Goal: Obtain resource: Download file/media

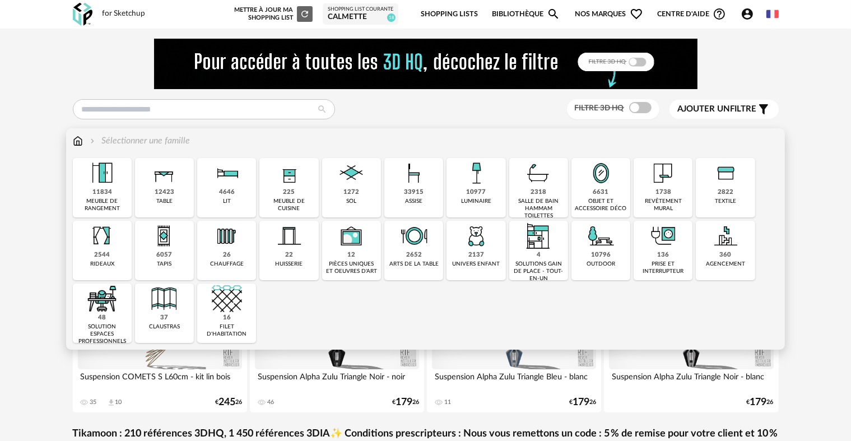
click at [546, 169] on img at bounding box center [538, 173] width 30 height 30
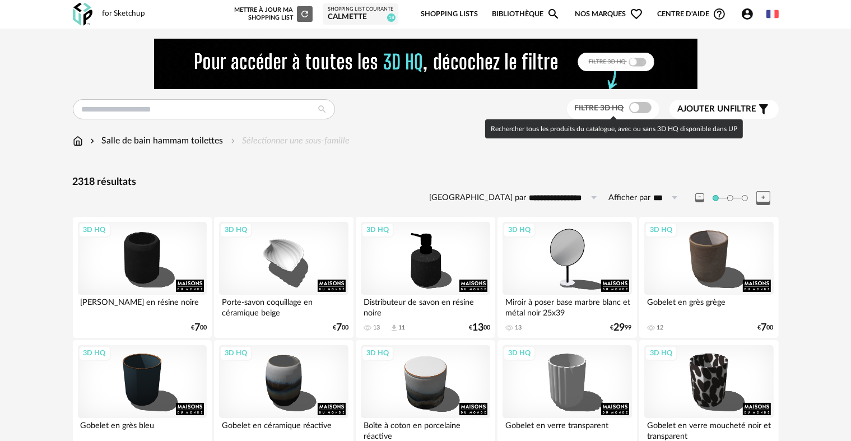
click at [630, 110] on span at bounding box center [640, 107] width 22 height 11
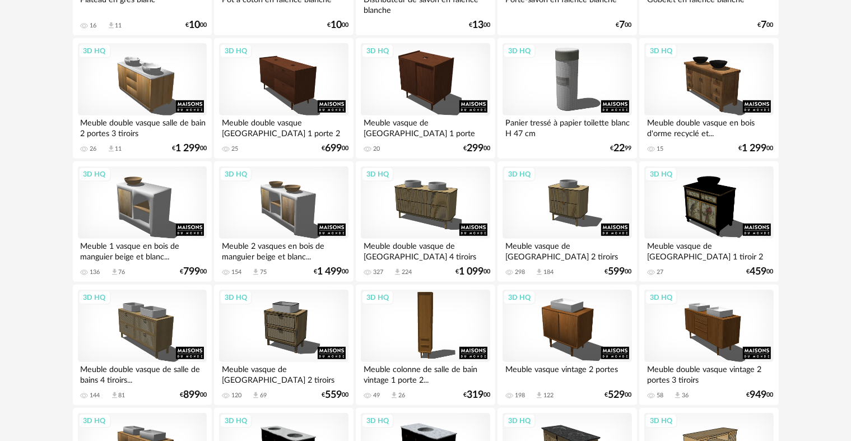
scroll to position [560, 0]
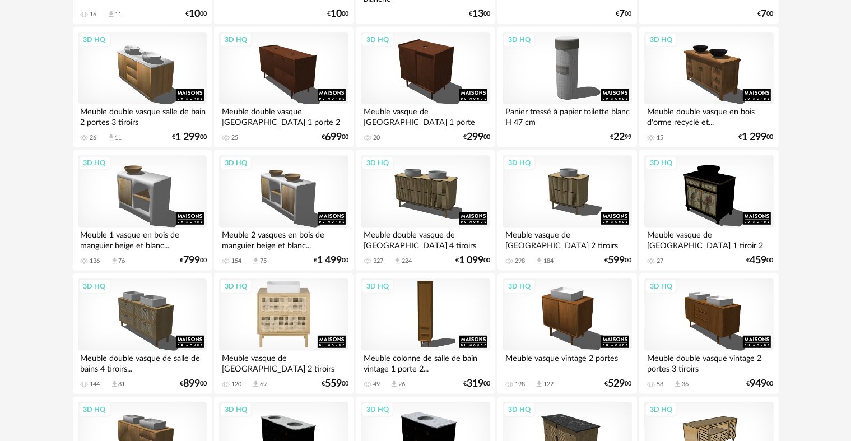
click at [288, 302] on div "3D HQ" at bounding box center [283, 314] width 129 height 73
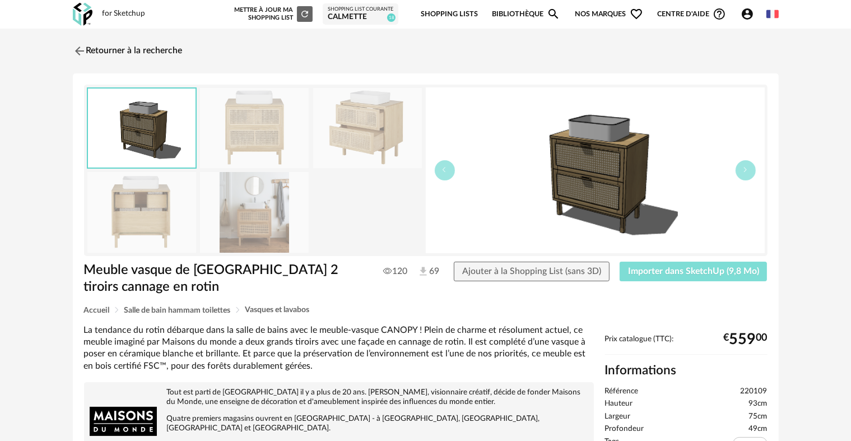
click at [671, 273] on span "Importer dans SketchUp (9,8 Mo)" at bounding box center [693, 271] width 131 height 9
click at [77, 52] on img at bounding box center [78, 51] width 16 height 16
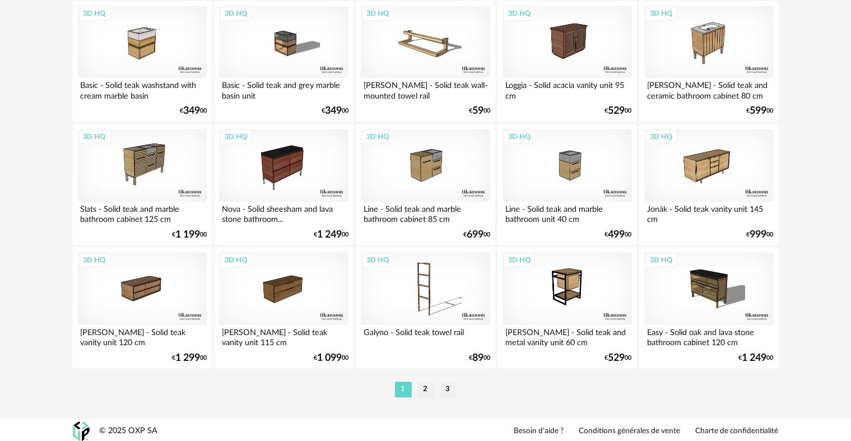
scroll to position [2314, 0]
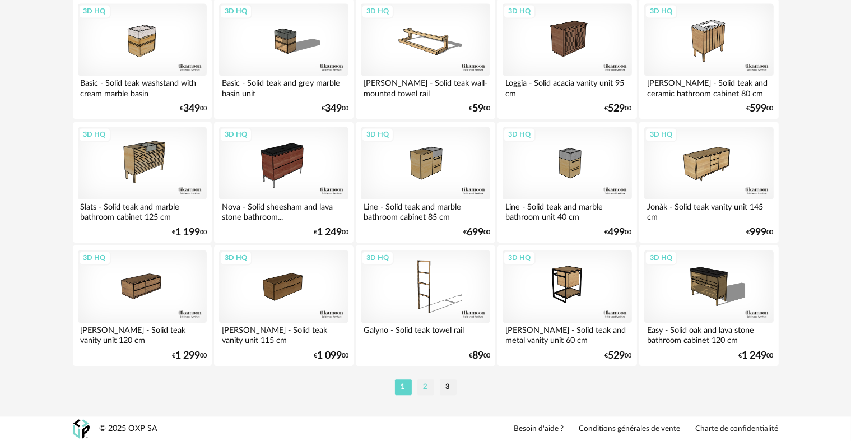
click at [430, 389] on li "2" at bounding box center [425, 387] width 17 height 16
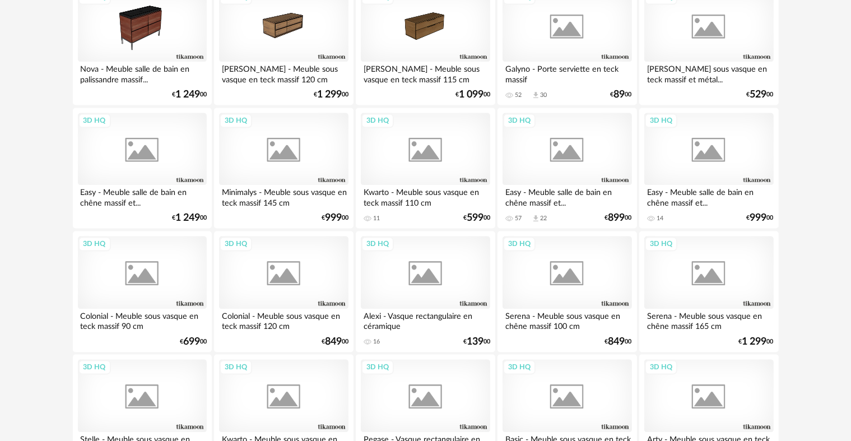
scroll to position [2296, 0]
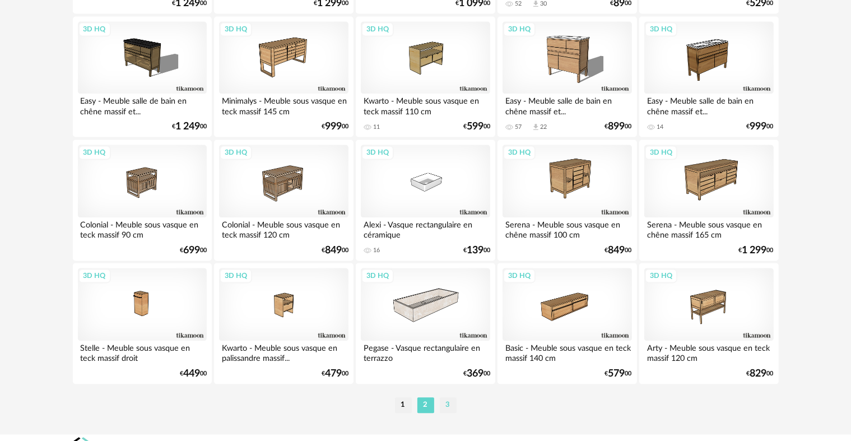
click at [448, 410] on li "3" at bounding box center [448, 405] width 17 height 16
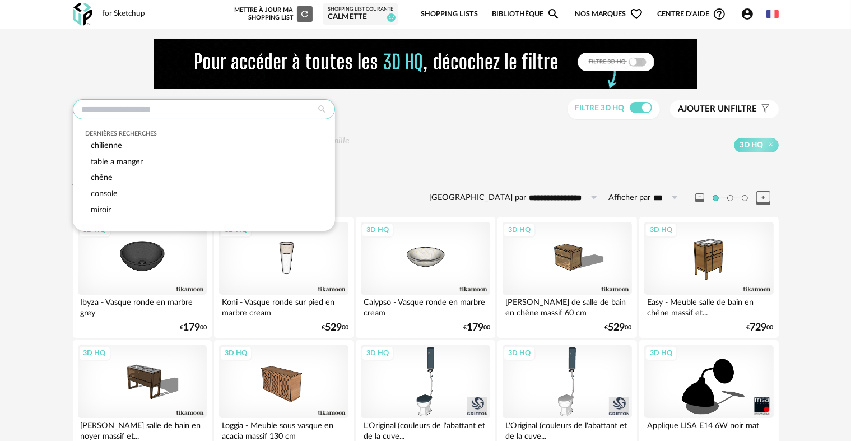
click at [185, 115] on input "text" at bounding box center [204, 109] width 262 height 20
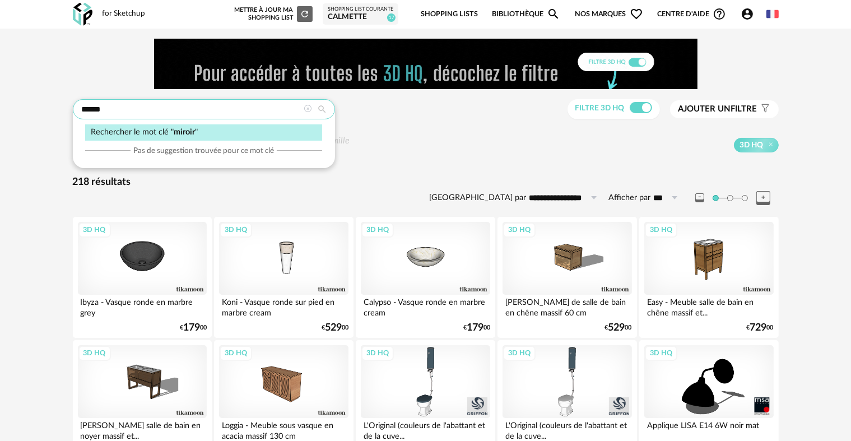
type input "******"
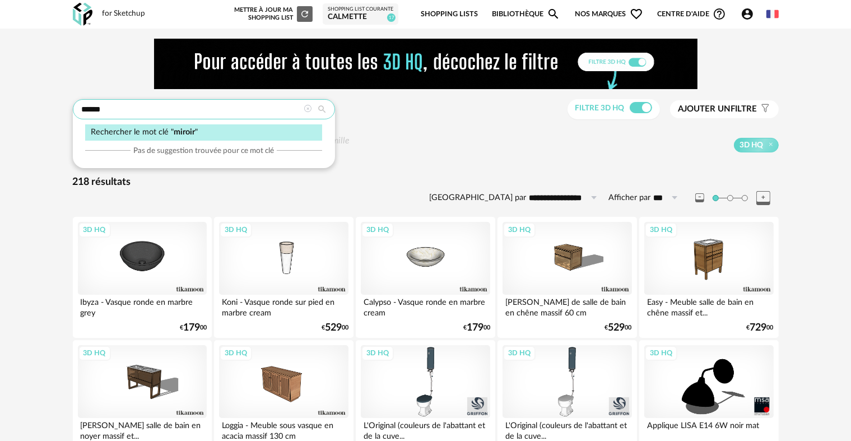
type input "**********"
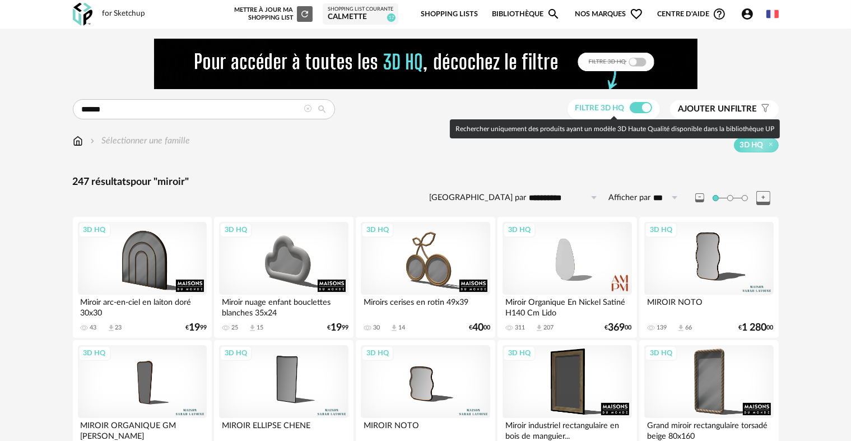
click at [645, 105] on span at bounding box center [641, 107] width 22 height 11
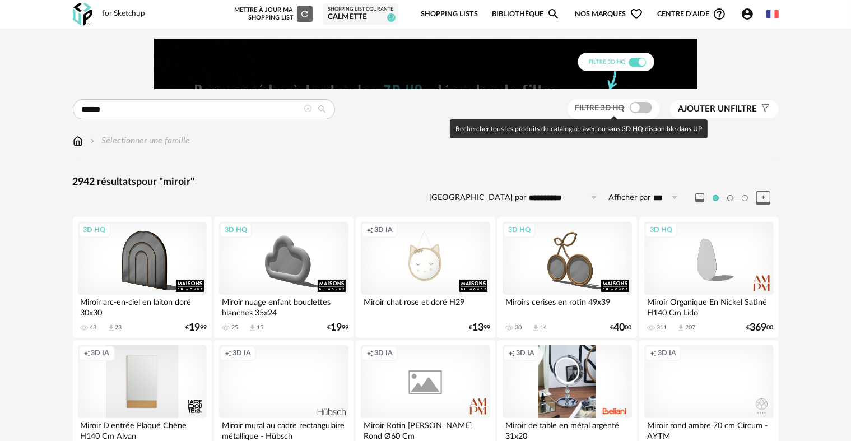
click at [645, 105] on span at bounding box center [641, 107] width 22 height 11
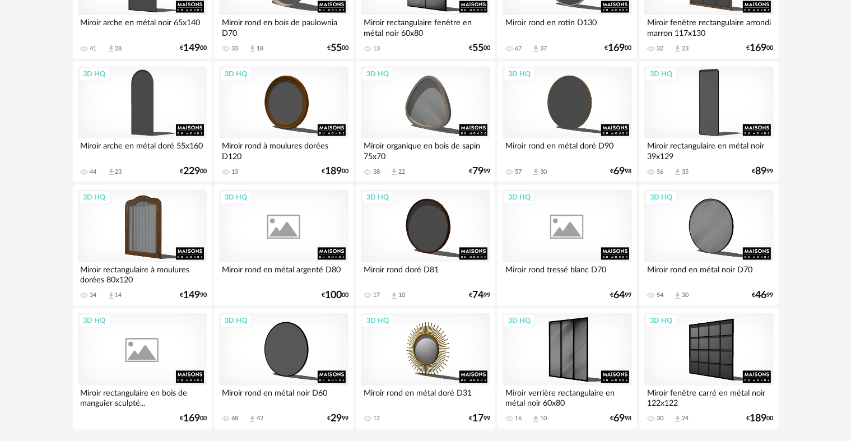
scroll to position [2314, 0]
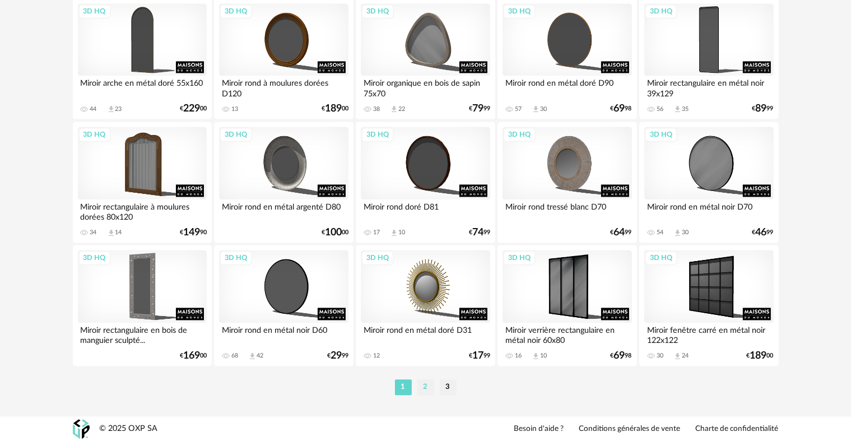
click at [418, 385] on li "2" at bounding box center [425, 387] width 17 height 16
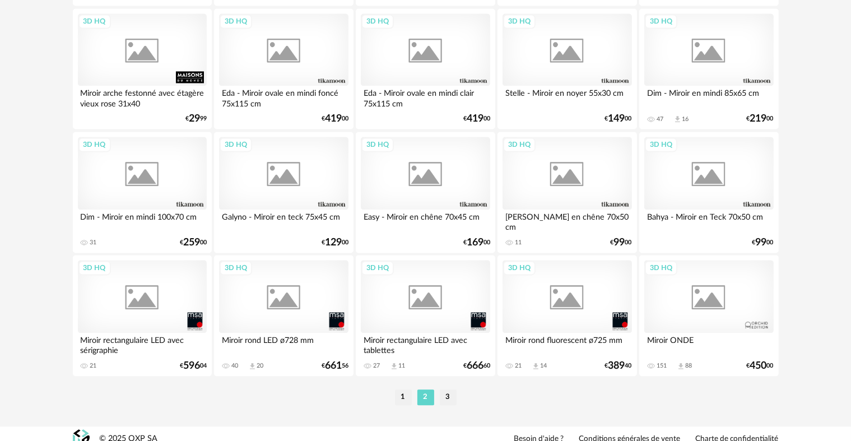
scroll to position [2314, 0]
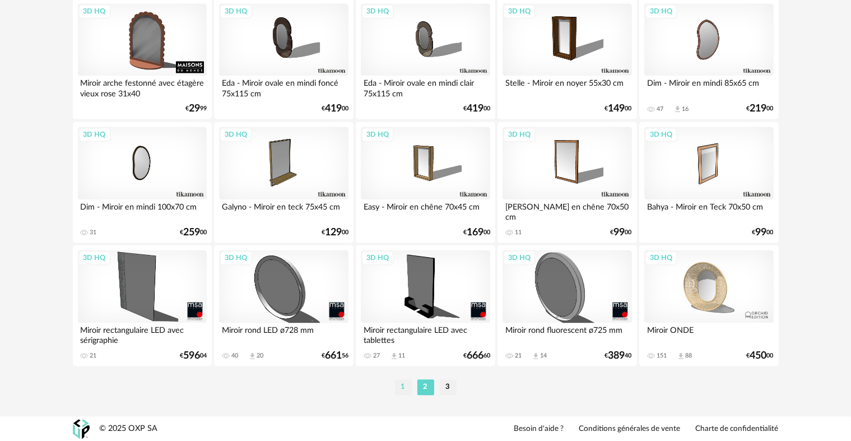
click at [400, 384] on li "1" at bounding box center [403, 387] width 17 height 16
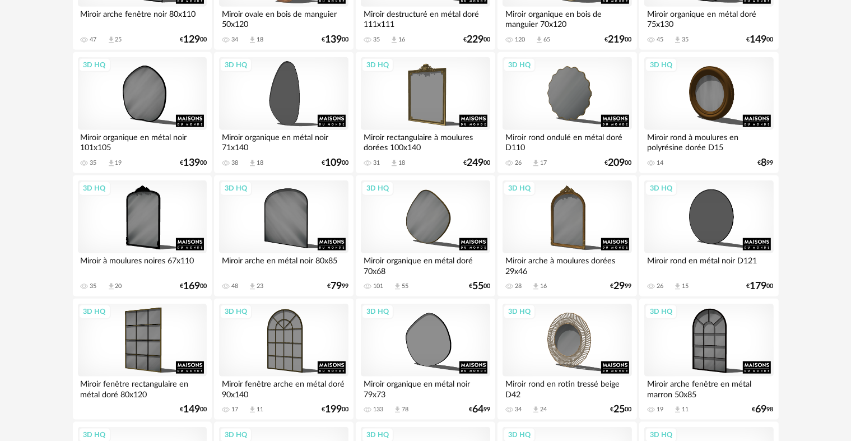
scroll to position [1288, 0]
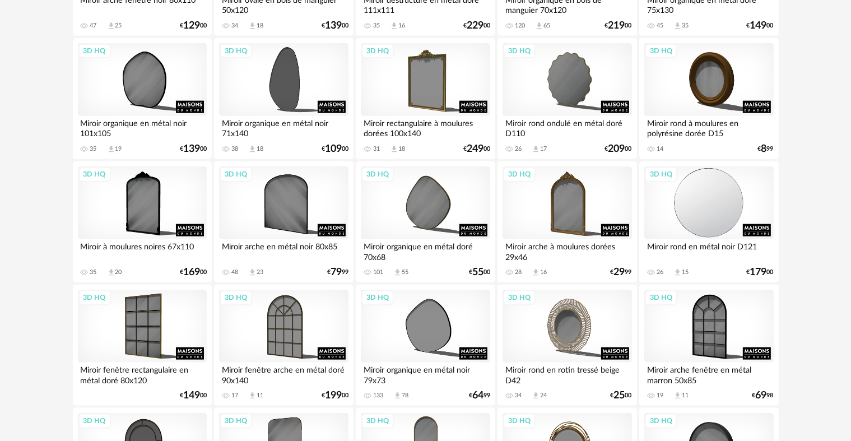
click at [699, 184] on div "3D HQ" at bounding box center [708, 202] width 129 height 73
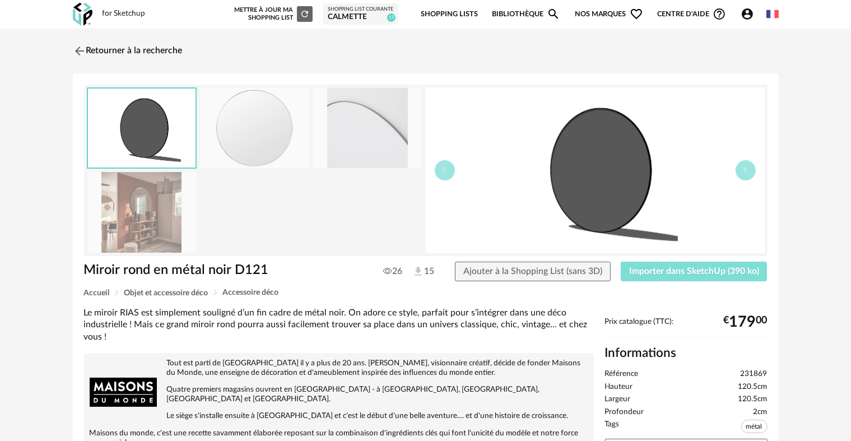
click at [706, 264] on button "Importer dans SketchUp (390 ko)" at bounding box center [694, 272] width 147 height 20
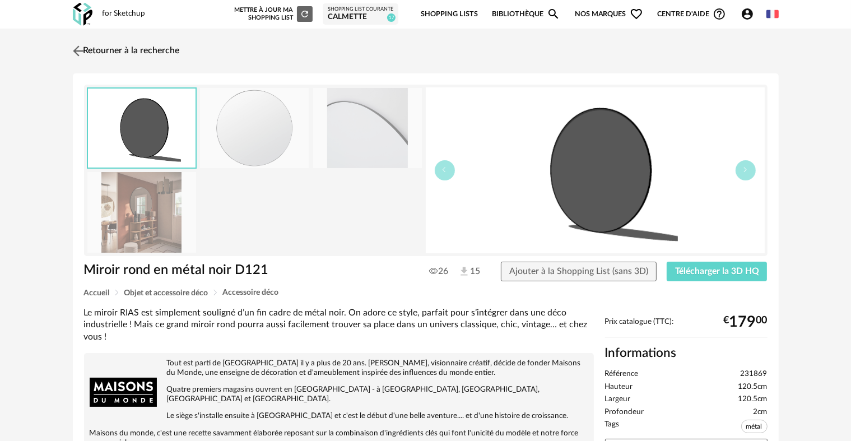
click at [76, 52] on img at bounding box center [78, 51] width 16 height 16
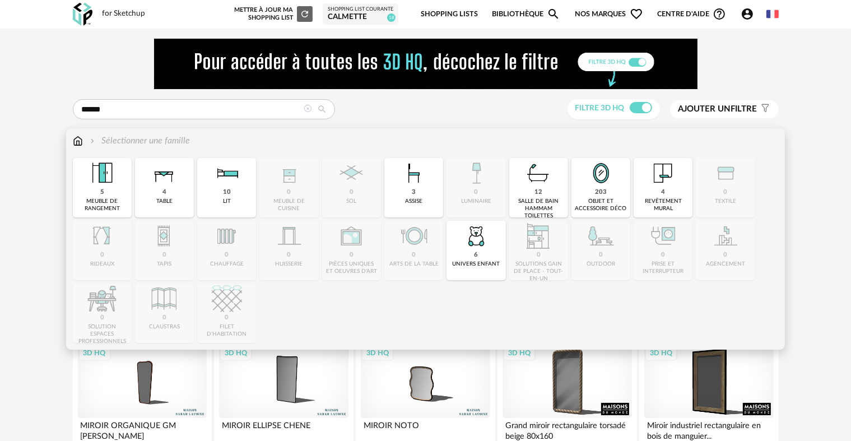
click at [78, 142] on img at bounding box center [78, 140] width 10 height 13
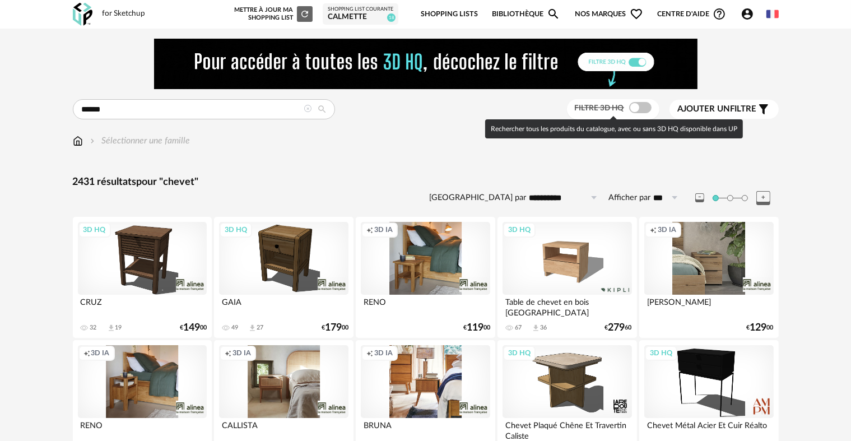
click at [633, 113] on span at bounding box center [640, 107] width 22 height 11
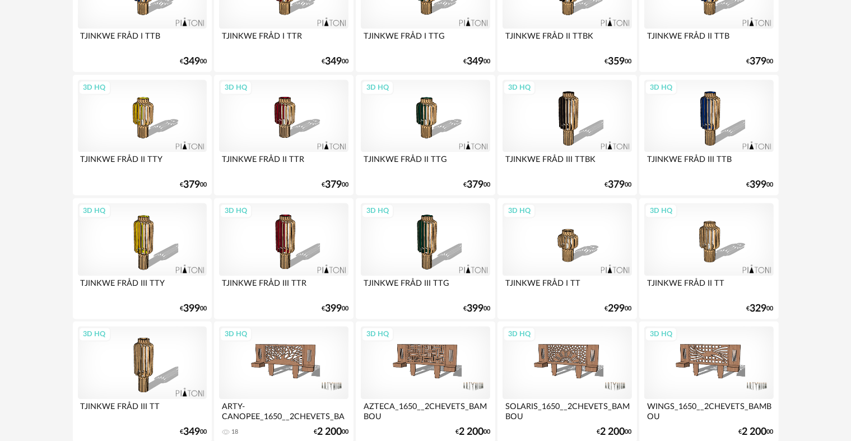
scroll to position [2314, 0]
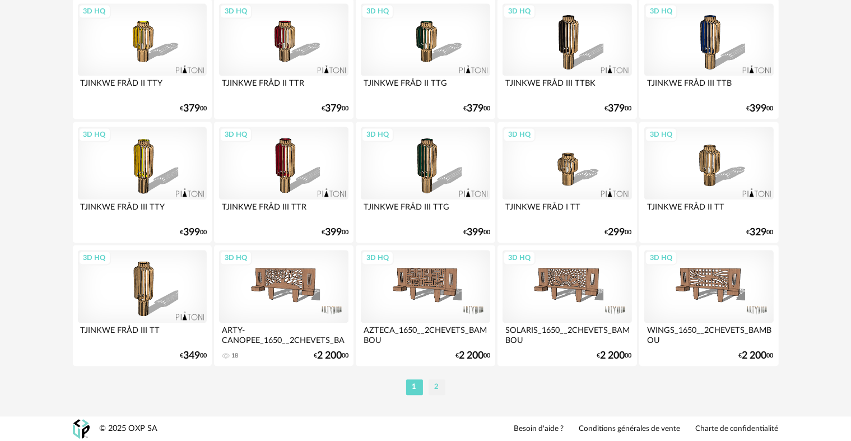
click at [432, 385] on li "2" at bounding box center [436, 387] width 17 height 16
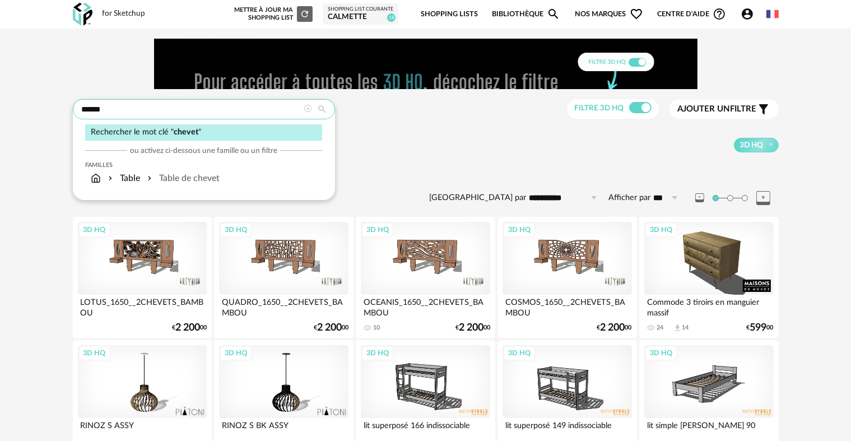
drag, startPoint x: 159, startPoint y: 107, endPoint x: 49, endPoint y: 99, distance: 109.5
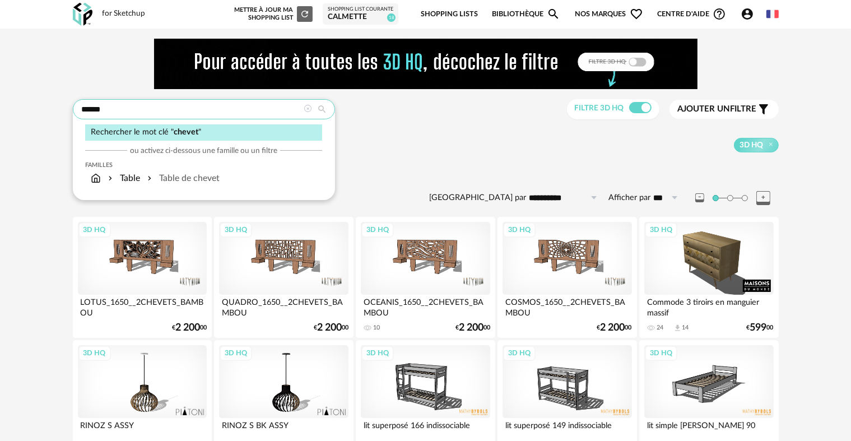
type input "**********"
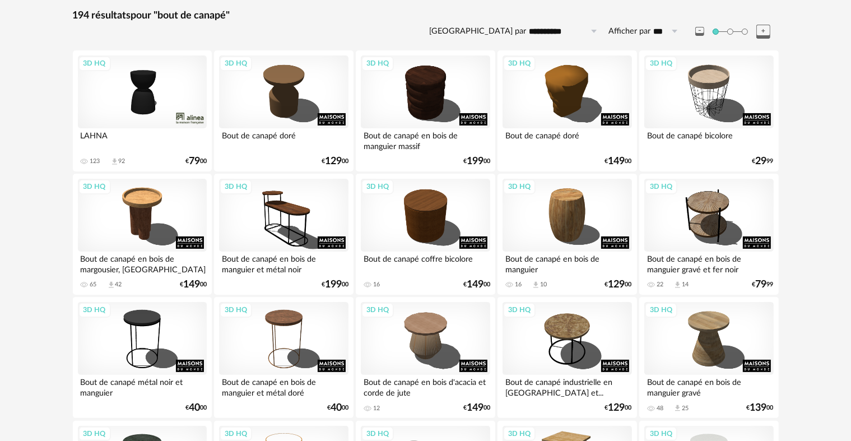
scroll to position [168, 0]
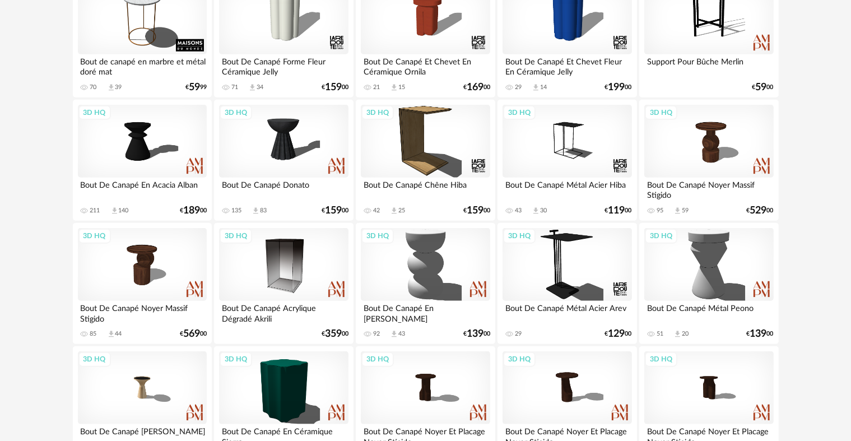
scroll to position [1232, 0]
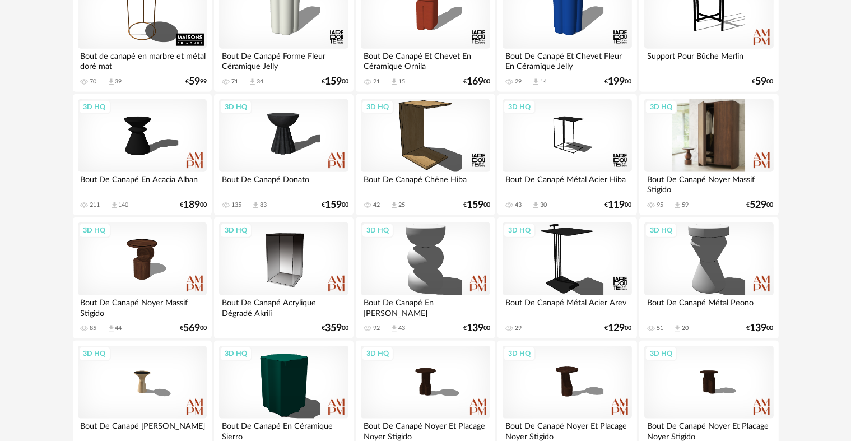
click at [717, 129] on div "3D HQ" at bounding box center [708, 135] width 129 height 73
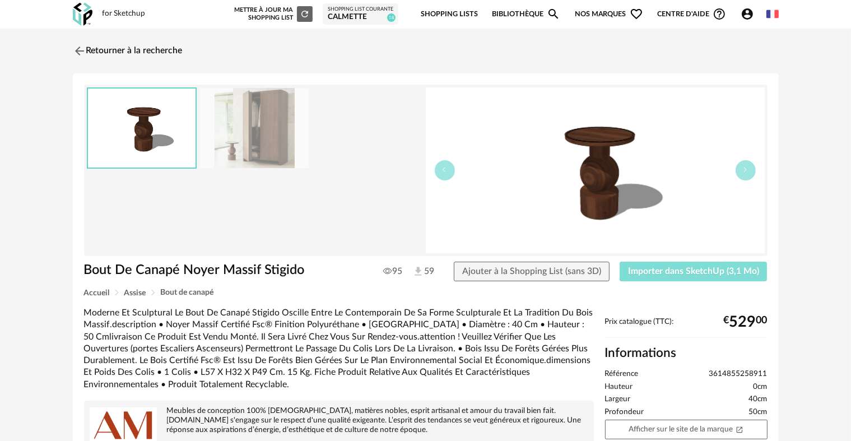
click at [650, 273] on span "Importer dans SketchUp (3,1 Mo)" at bounding box center [693, 271] width 131 height 9
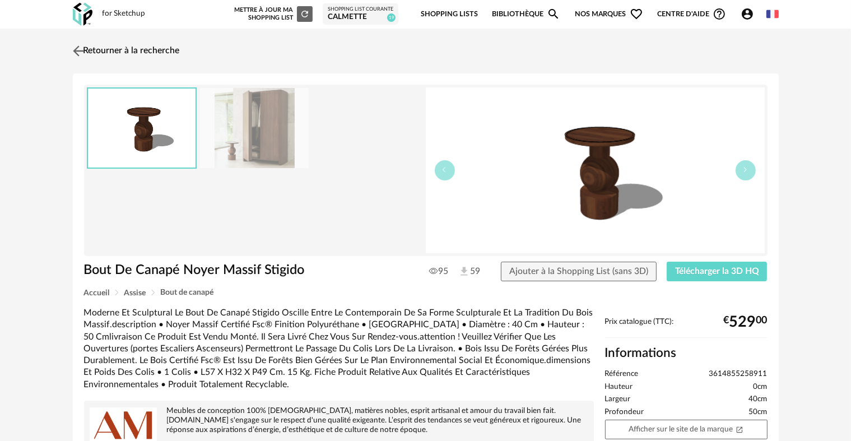
click at [76, 52] on img at bounding box center [78, 51] width 16 height 16
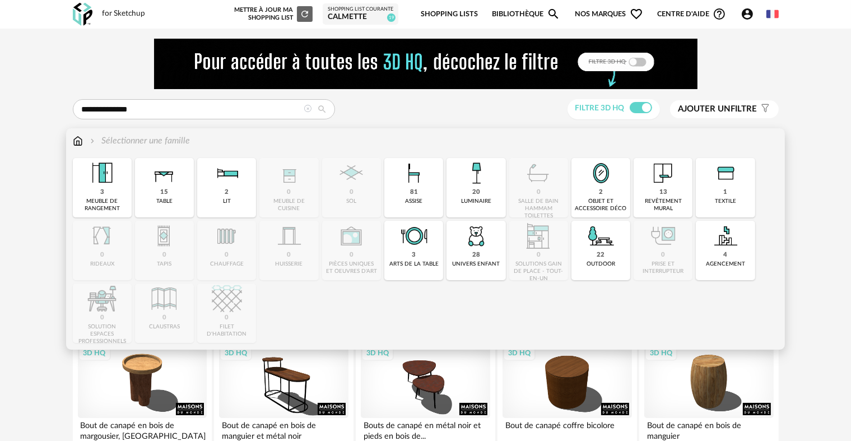
click at [74, 141] on img at bounding box center [78, 140] width 10 height 13
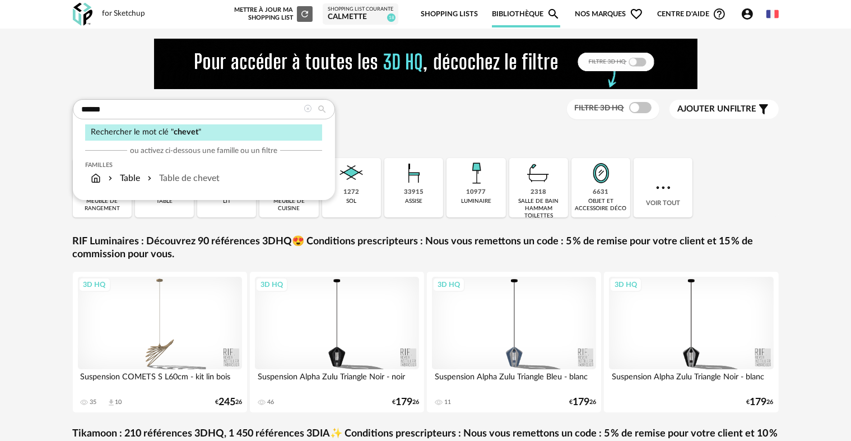
type input "******"
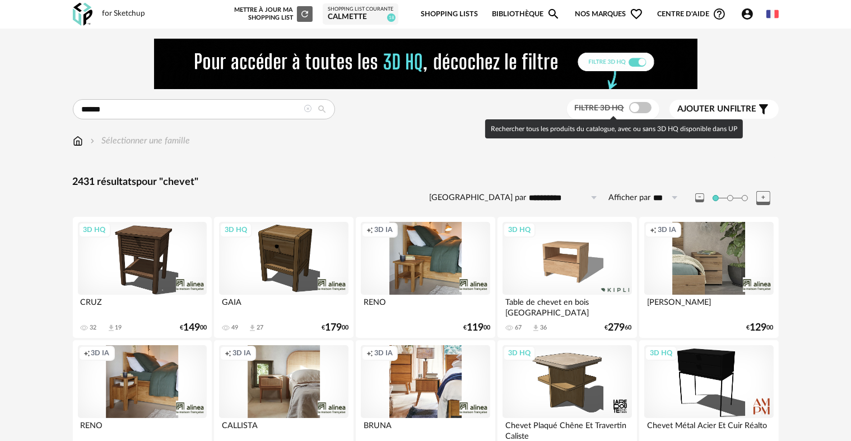
click at [637, 108] on span at bounding box center [640, 107] width 22 height 11
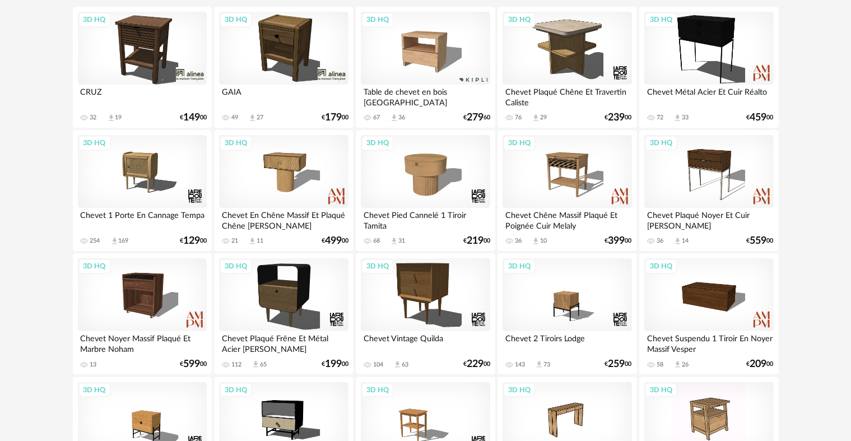
scroll to position [224, 0]
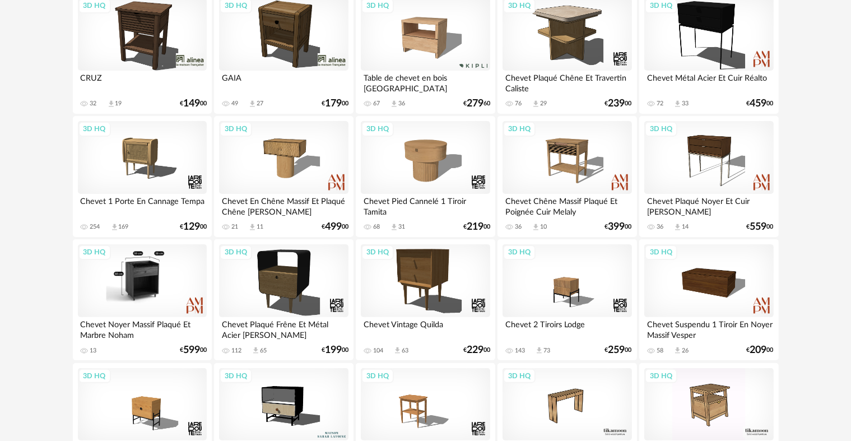
click at [97, 276] on div "3D HQ" at bounding box center [142, 280] width 129 height 73
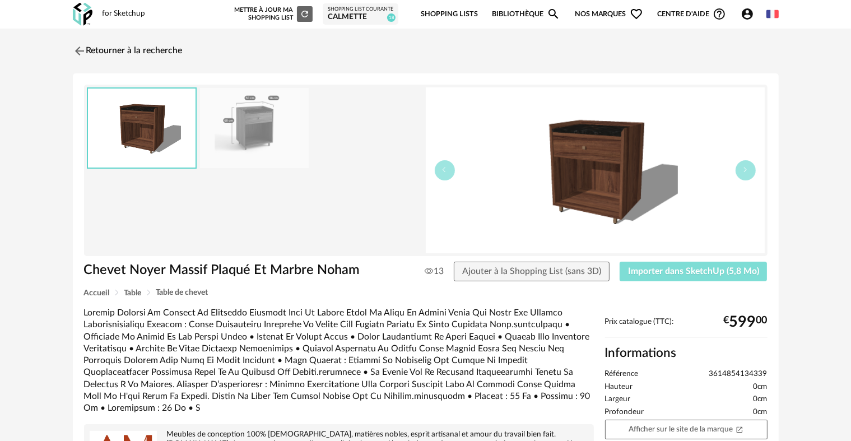
click at [688, 271] on span "Importer dans SketchUp (5,8 Mo)" at bounding box center [693, 271] width 131 height 9
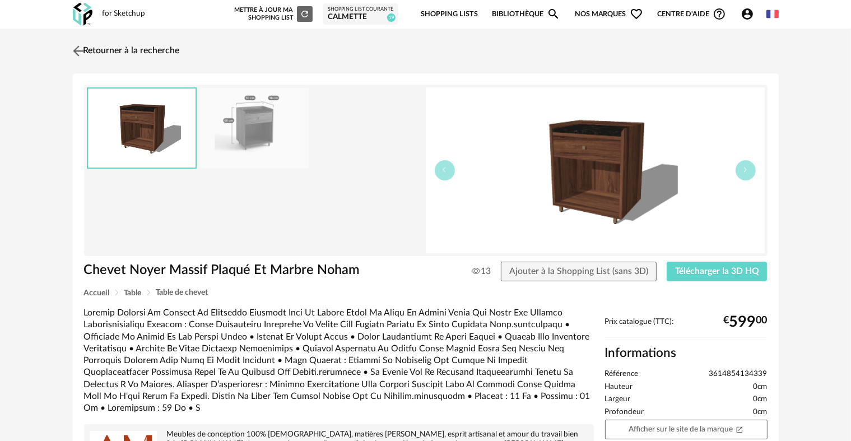
click at [85, 47] on img at bounding box center [78, 51] width 16 height 16
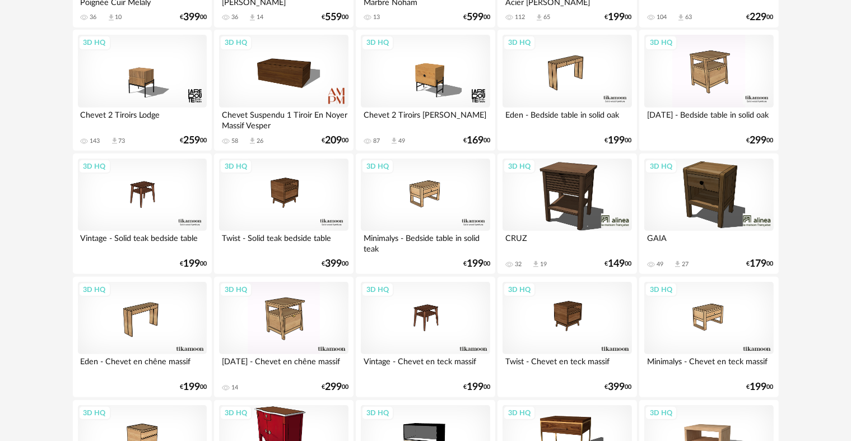
scroll to position [467, 0]
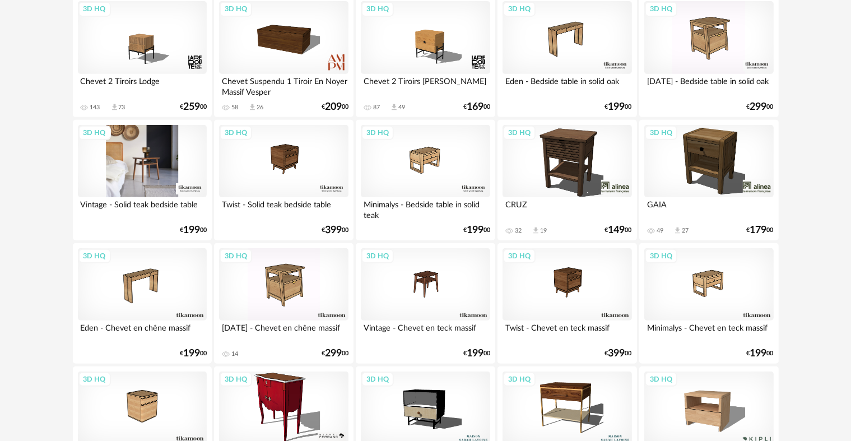
click at [158, 151] on div "3D HQ" at bounding box center [142, 161] width 129 height 73
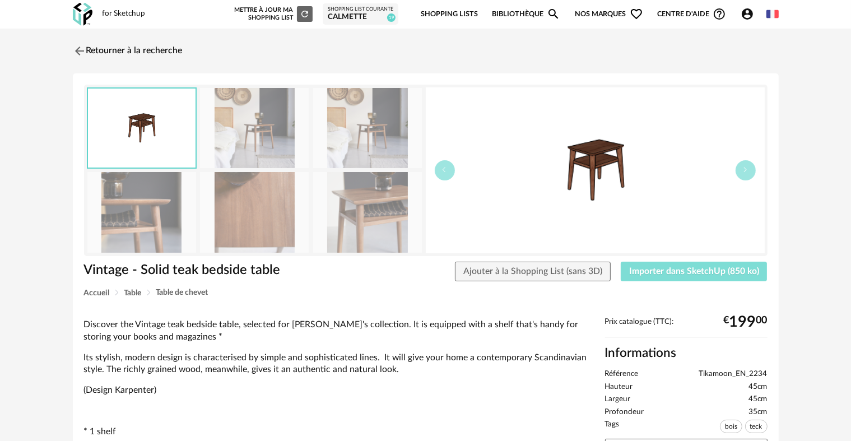
click at [676, 274] on span "Importer dans SketchUp (850 ko)" at bounding box center [694, 271] width 130 height 9
click at [72, 46] on img at bounding box center [78, 51] width 16 height 16
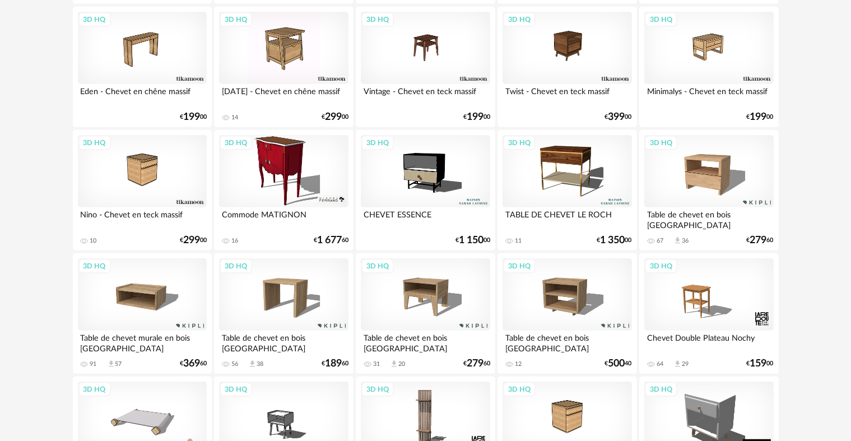
scroll to position [725, 0]
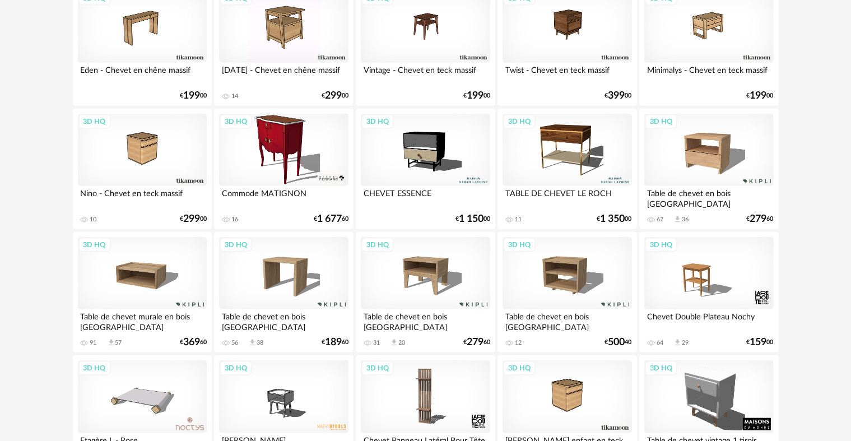
click at [432, 141] on div "3D HQ" at bounding box center [425, 150] width 129 height 73
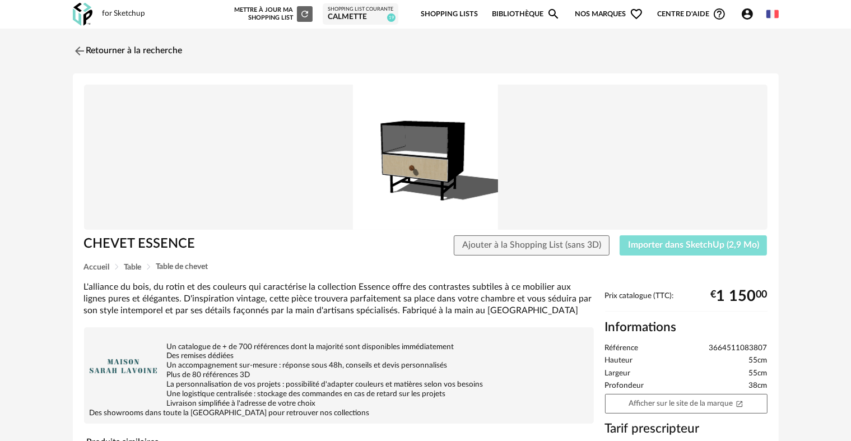
click at [669, 241] on span "Importer dans SketchUp (2,9 Mo)" at bounding box center [693, 244] width 131 height 9
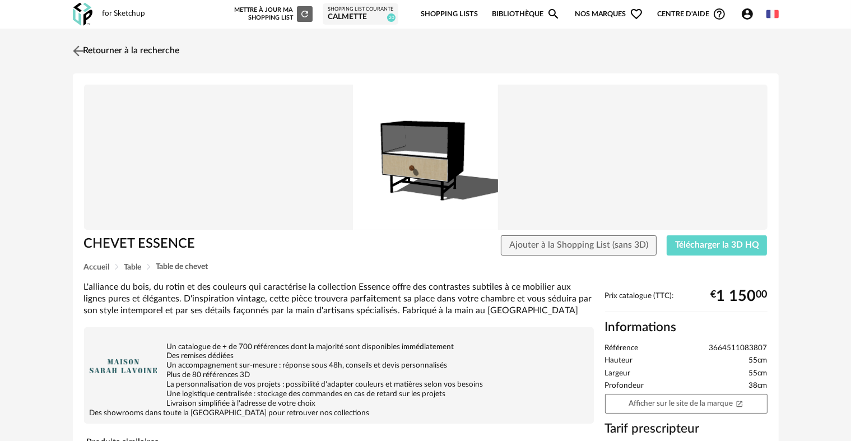
click at [78, 52] on img at bounding box center [78, 51] width 16 height 16
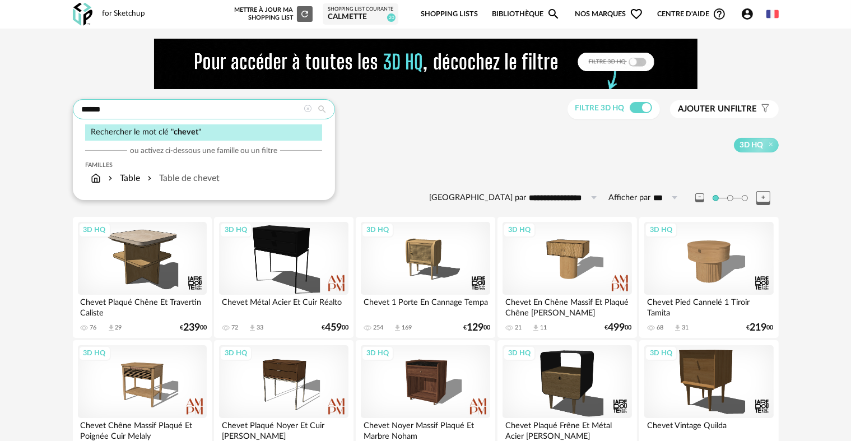
drag, startPoint x: 208, startPoint y: 108, endPoint x: 60, endPoint y: 110, distance: 147.3
type input "**********"
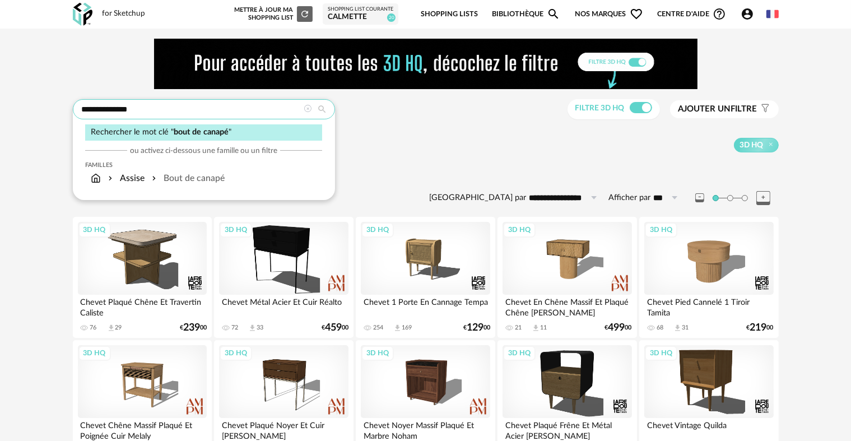
type input "**********"
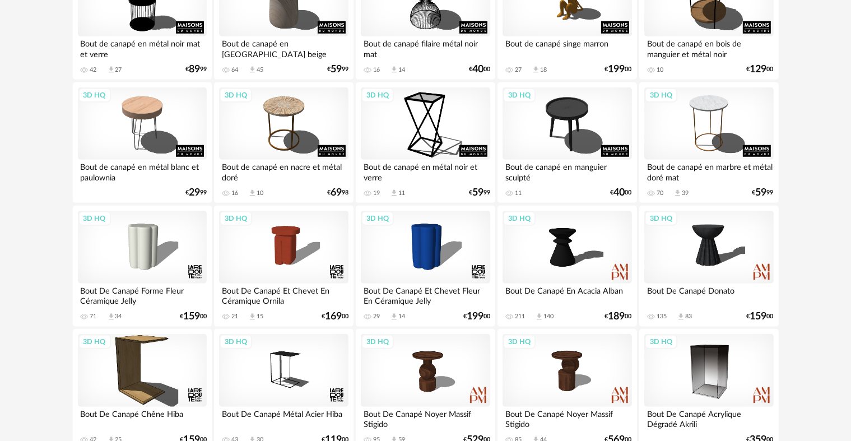
scroll to position [896, 0]
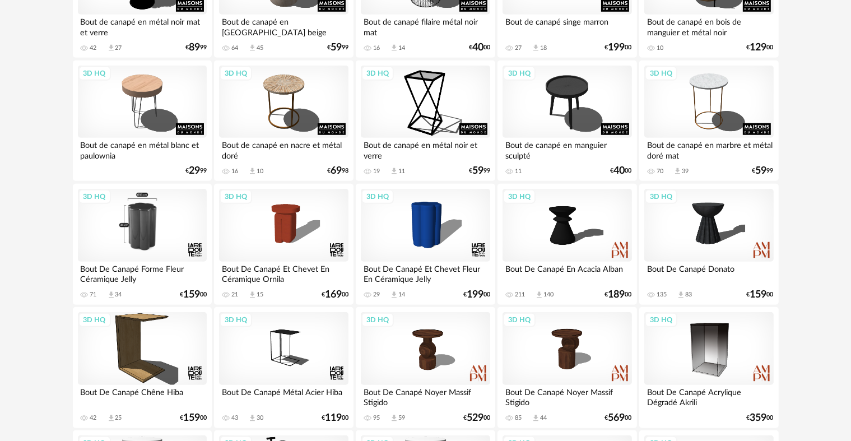
click at [150, 222] on div "3D HQ" at bounding box center [142, 225] width 129 height 73
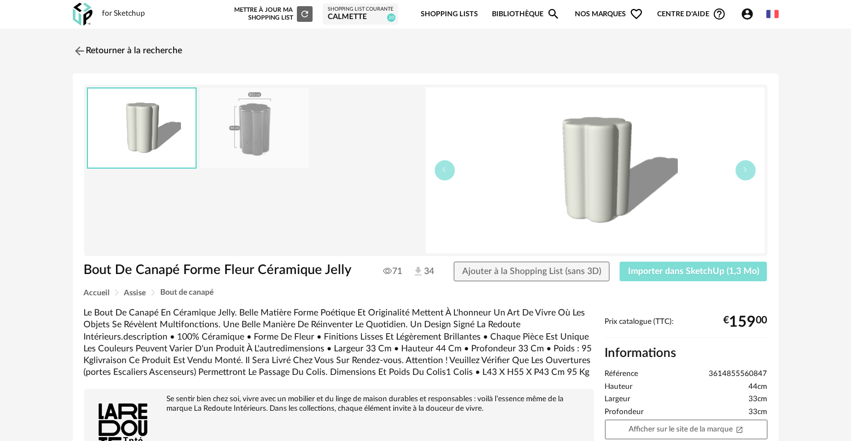
click at [659, 274] on span "Importer dans SketchUp (1,3 Mo)" at bounding box center [693, 271] width 131 height 9
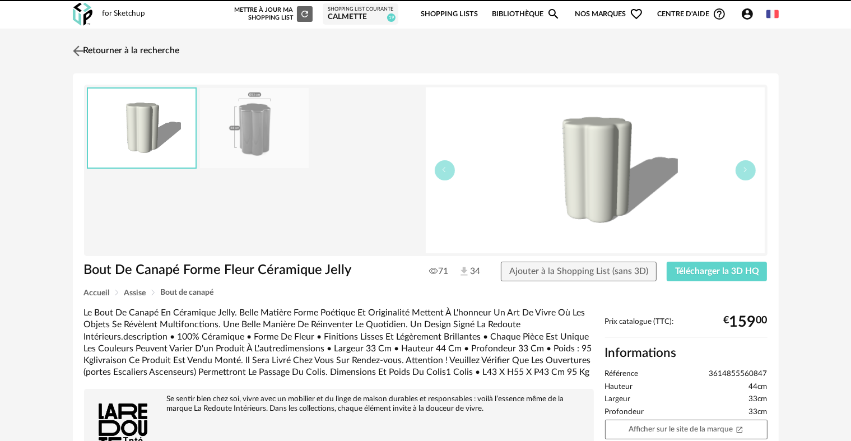
click at [75, 50] on img at bounding box center [78, 51] width 16 height 16
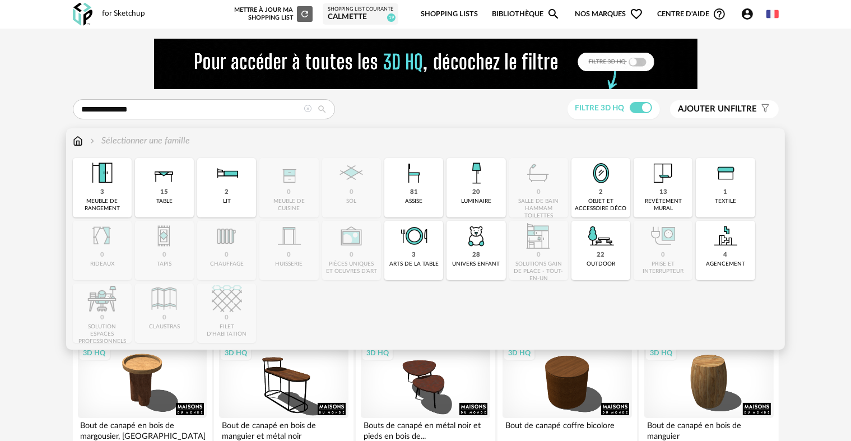
click at [80, 141] on img at bounding box center [78, 140] width 10 height 13
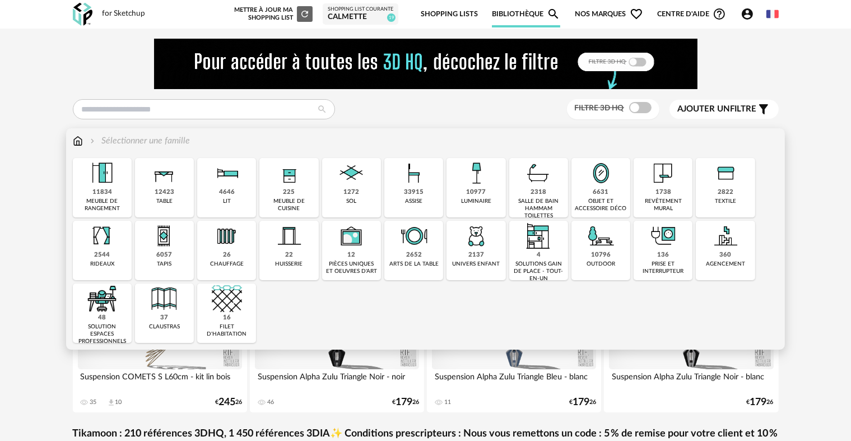
click at [456, 199] on div "10977 luminaire" at bounding box center [475, 187] width 59 height 59
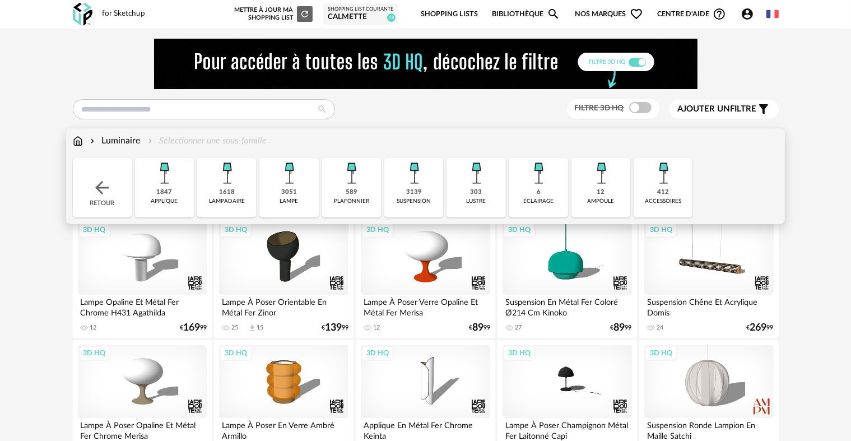
click at [183, 187] on div "1847 applique" at bounding box center [164, 187] width 59 height 59
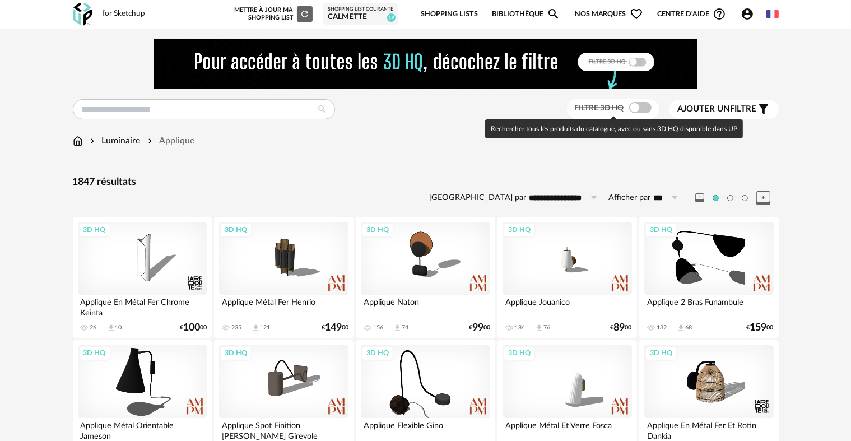
click at [636, 113] on span at bounding box center [640, 107] width 22 height 11
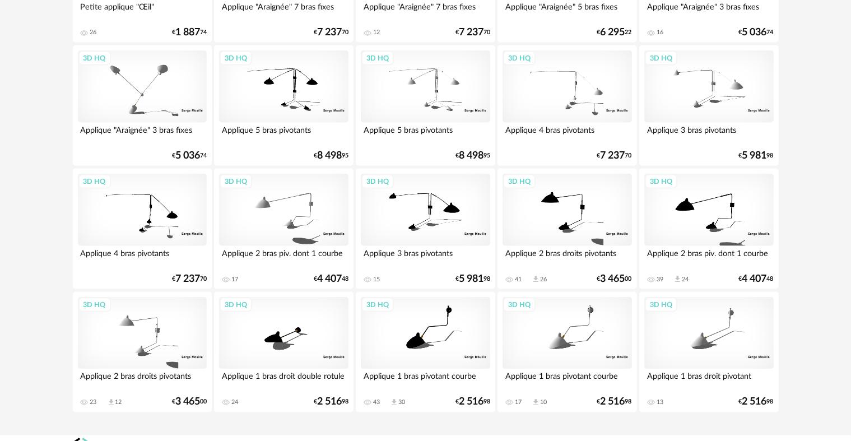
scroll to position [1793, 0]
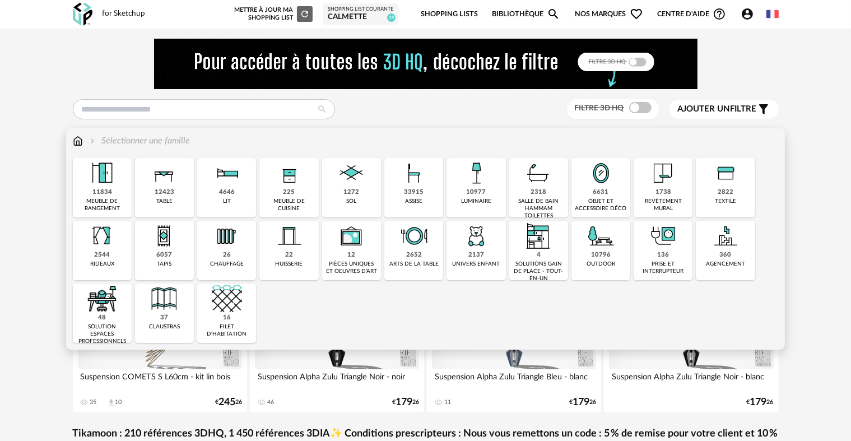
click at [672, 178] on img at bounding box center [663, 173] width 30 height 30
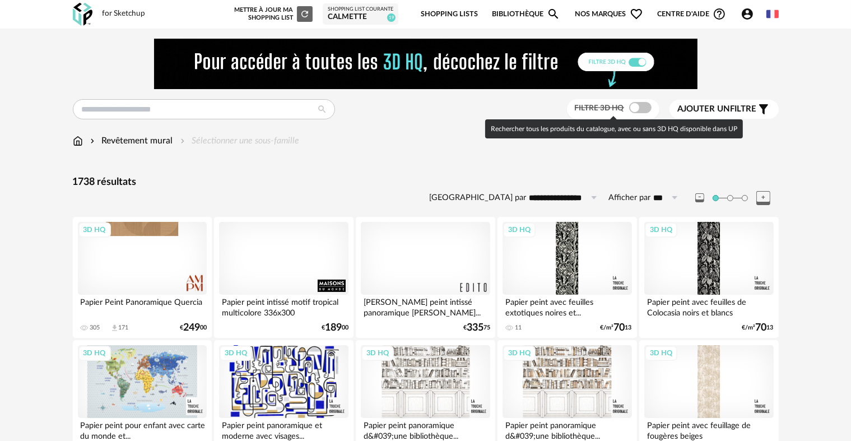
click at [632, 108] on span at bounding box center [640, 107] width 22 height 11
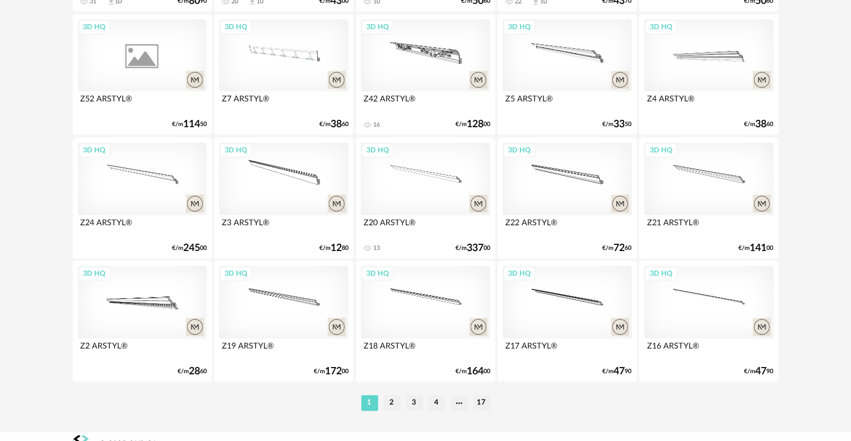
scroll to position [2314, 0]
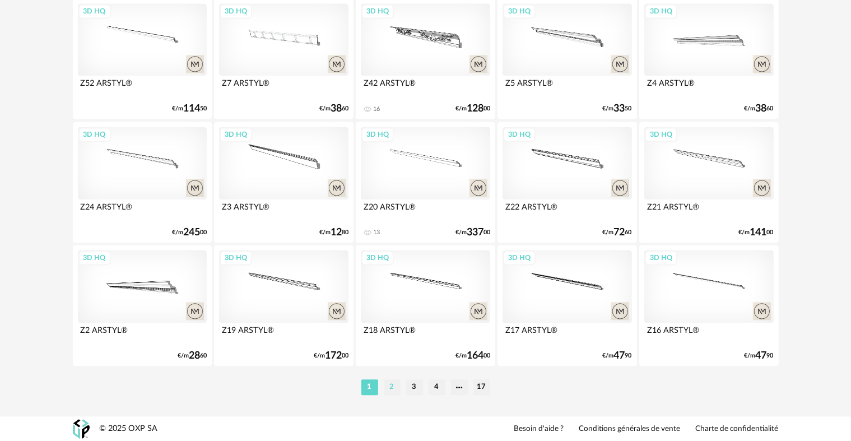
click at [398, 387] on li "2" at bounding box center [392, 387] width 17 height 16
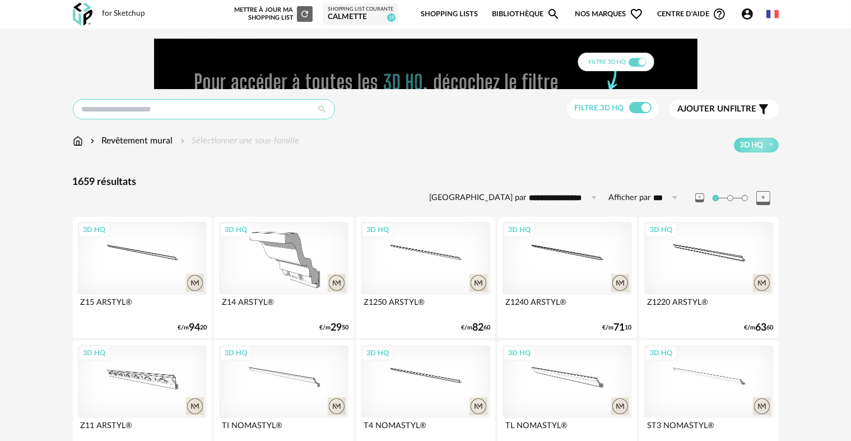
click at [214, 107] on input "text" at bounding box center [204, 109] width 262 height 20
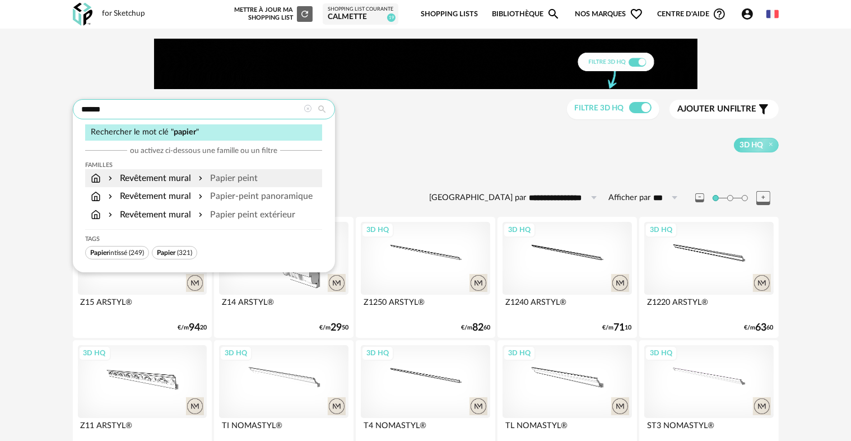
type input "******"
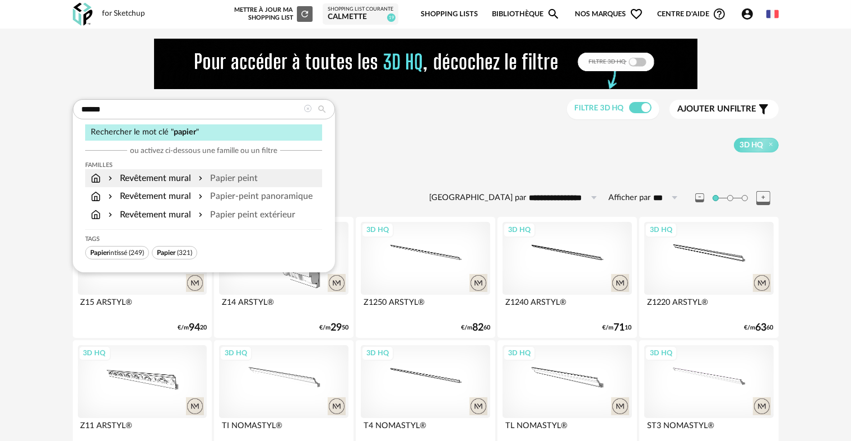
click at [240, 172] on div "Papier peint" at bounding box center [227, 178] width 62 height 13
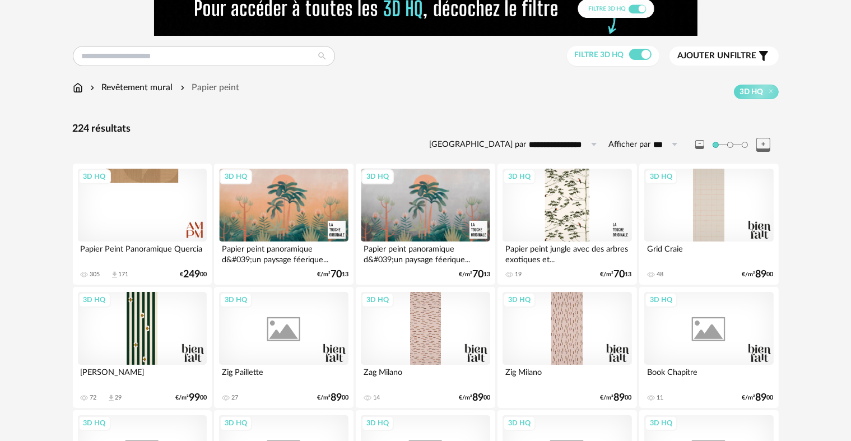
scroll to position [56, 0]
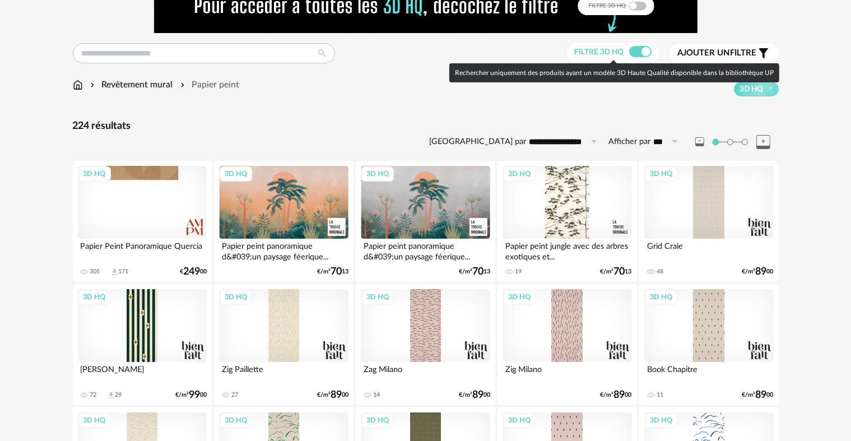
click at [643, 47] on span at bounding box center [640, 51] width 22 height 11
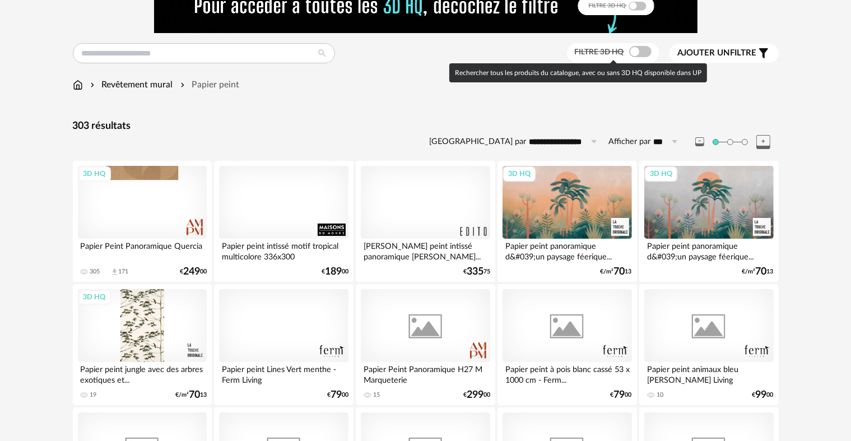
click at [643, 47] on span at bounding box center [640, 51] width 22 height 11
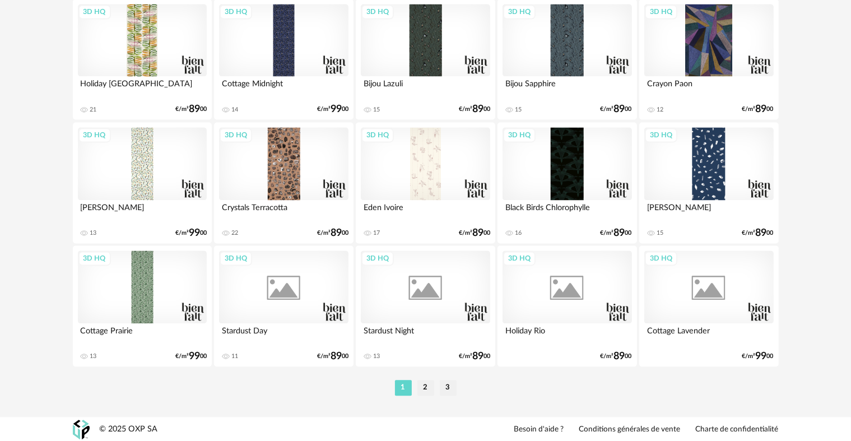
scroll to position [2314, 0]
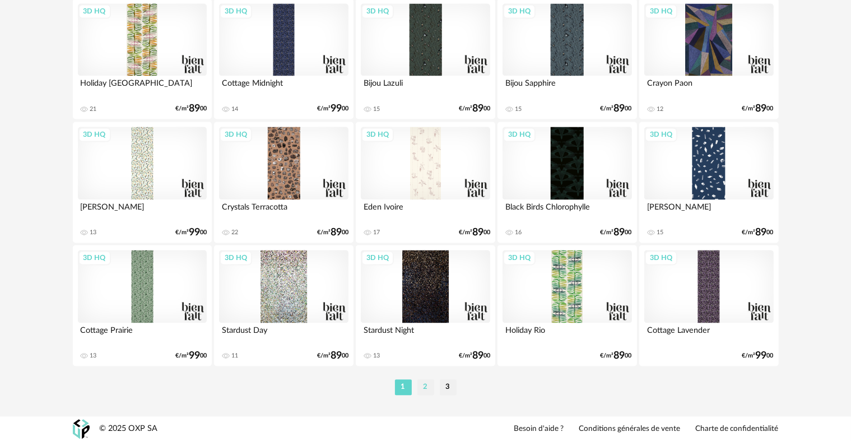
click at [424, 381] on li "2" at bounding box center [425, 387] width 17 height 16
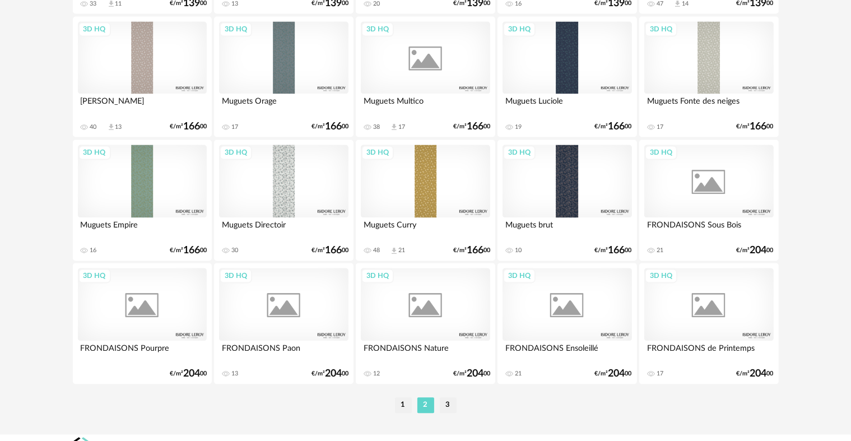
scroll to position [2314, 0]
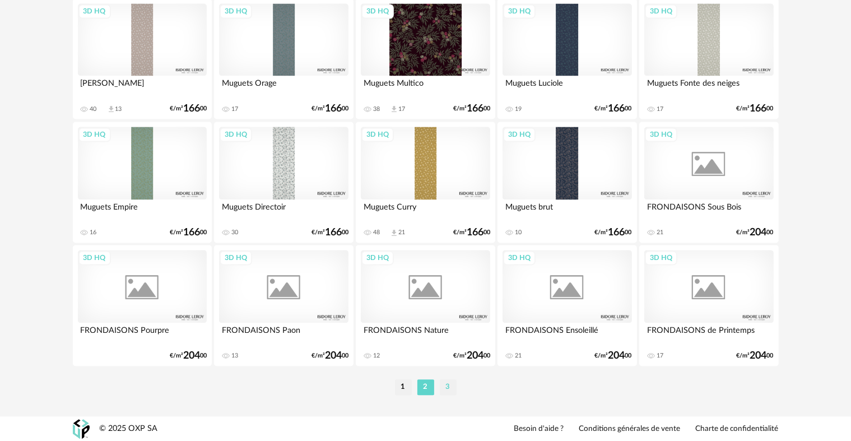
click at [442, 384] on li "3" at bounding box center [448, 387] width 17 height 16
